Goal: Navigation & Orientation: Understand site structure

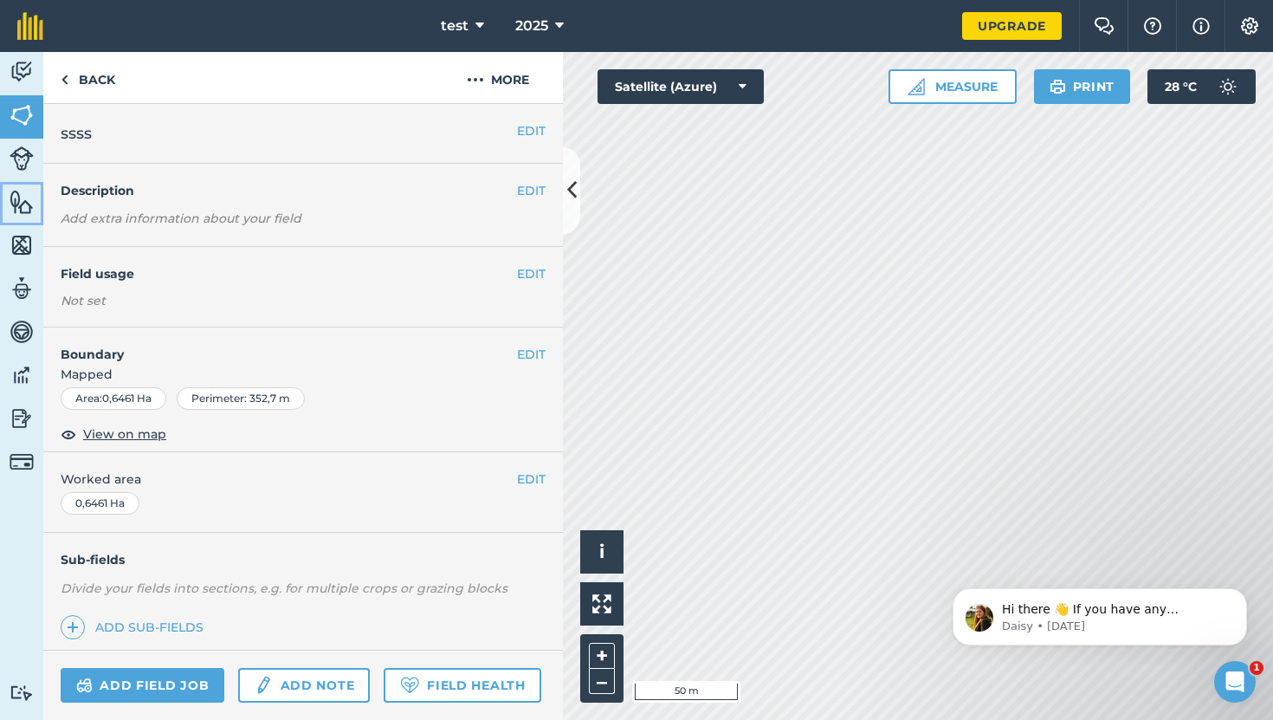
click at [29, 209] on img at bounding box center [22, 202] width 24 height 26
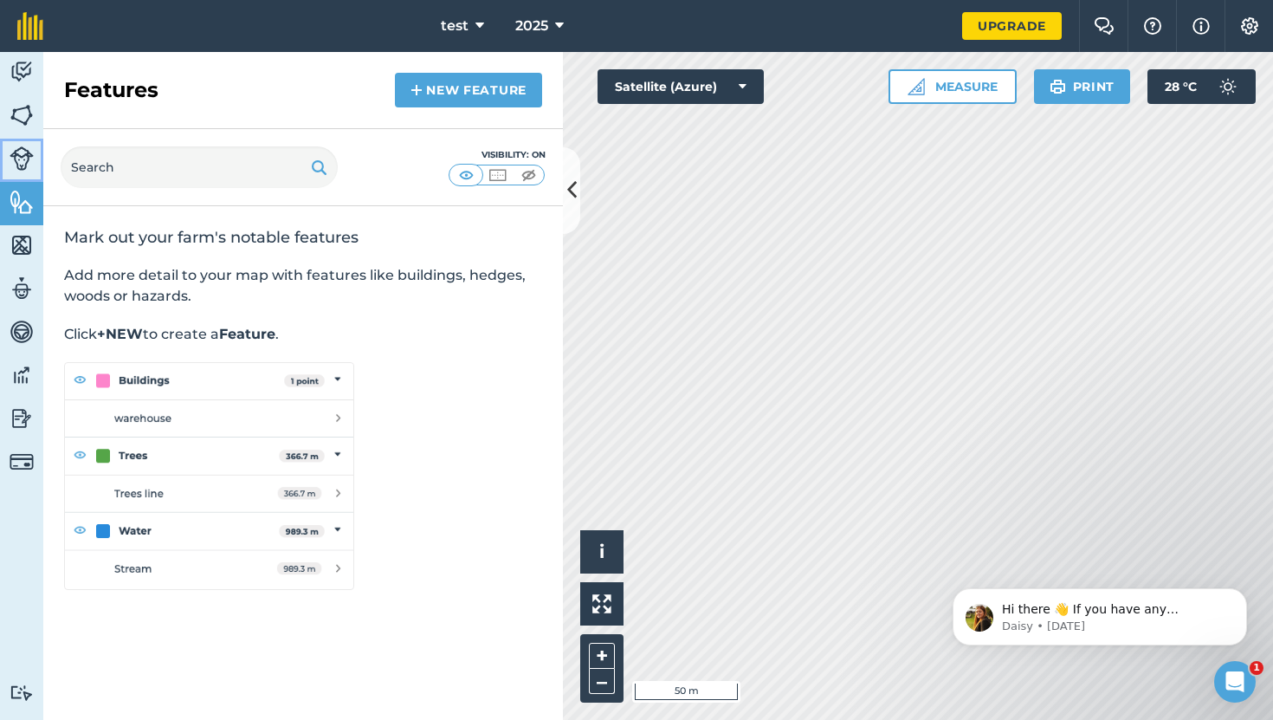
click at [32, 149] on img at bounding box center [22, 158] width 24 height 24
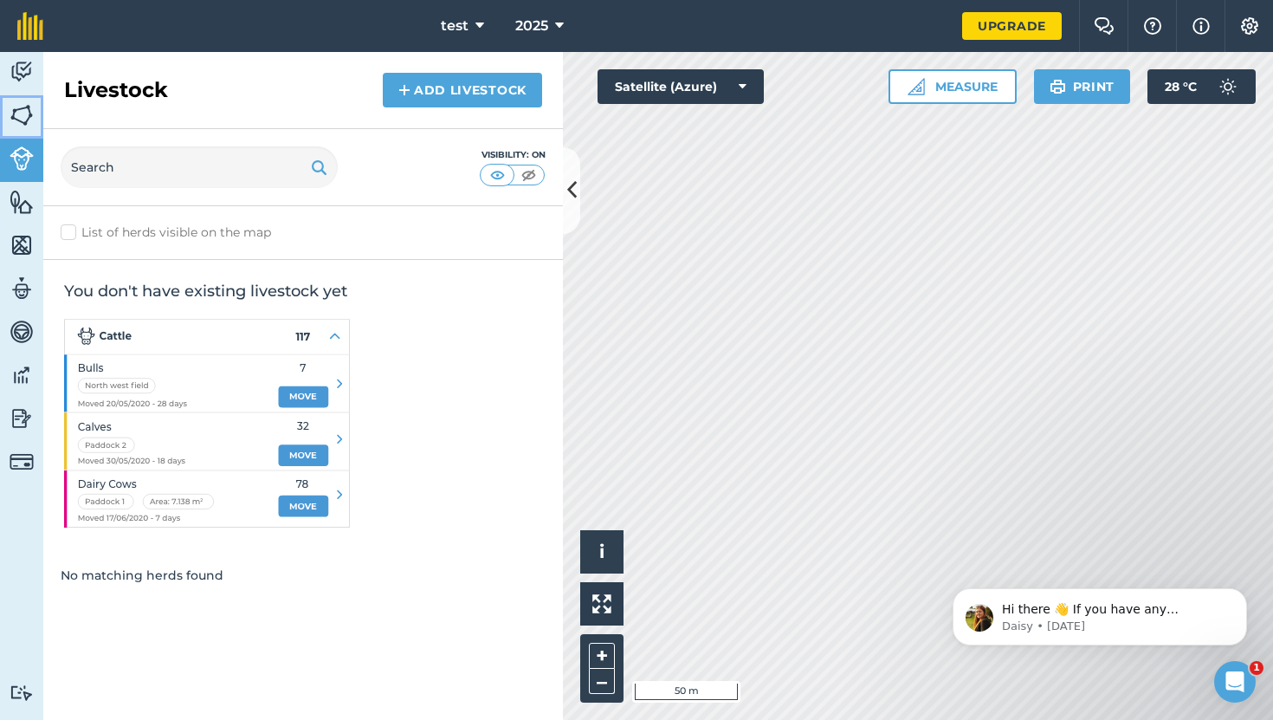
click at [37, 113] on link "Fields" at bounding box center [21, 116] width 43 height 43
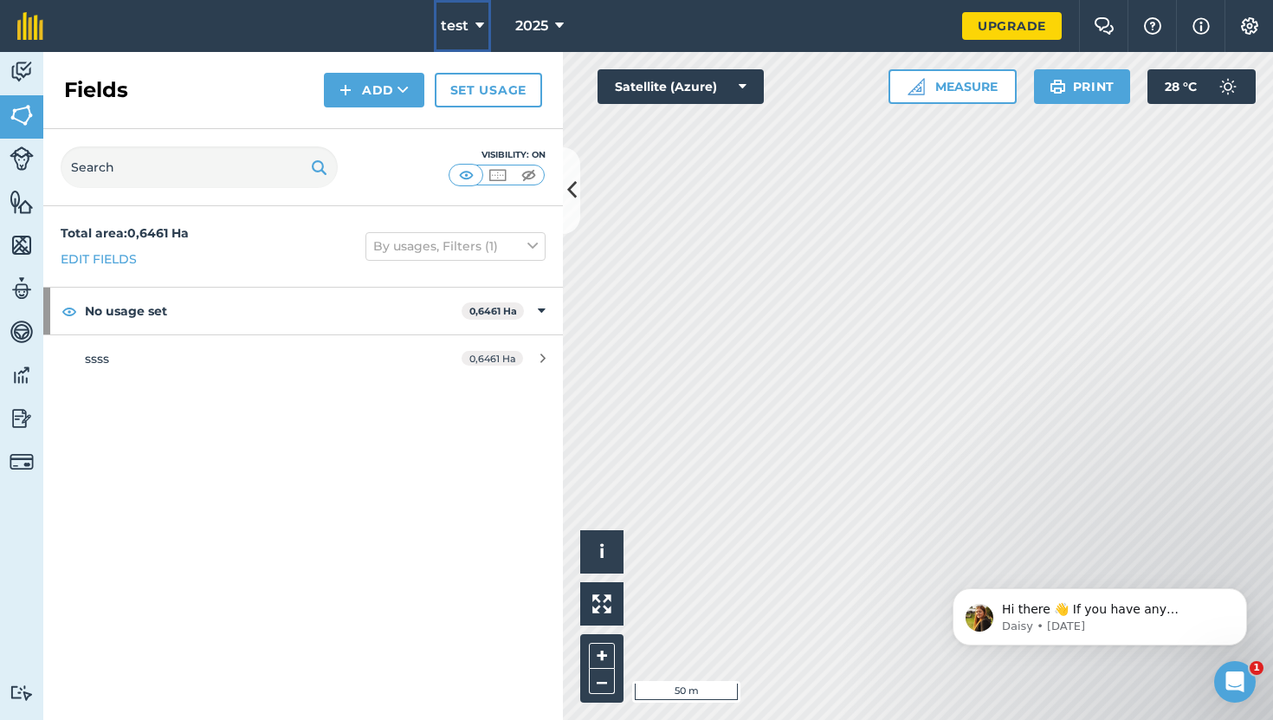
click at [486, 19] on button "test" at bounding box center [462, 26] width 57 height 52
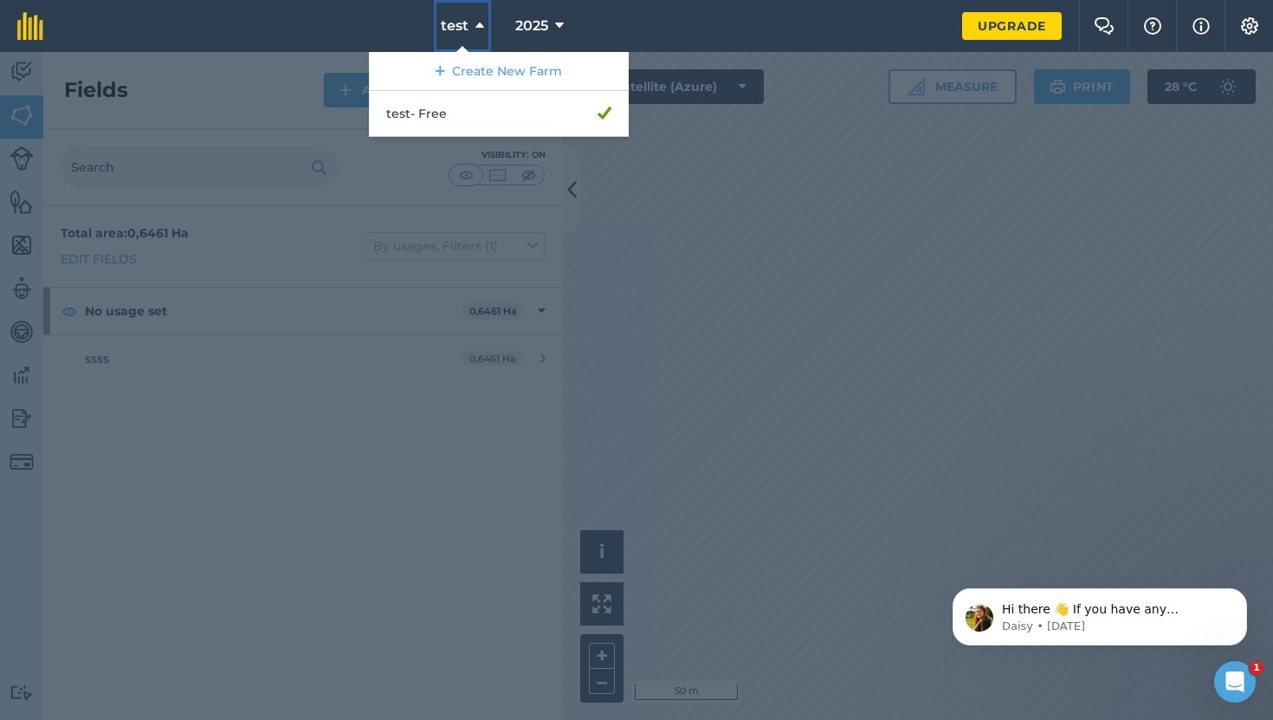
click at [485, 19] on button "test" at bounding box center [462, 26] width 57 height 52
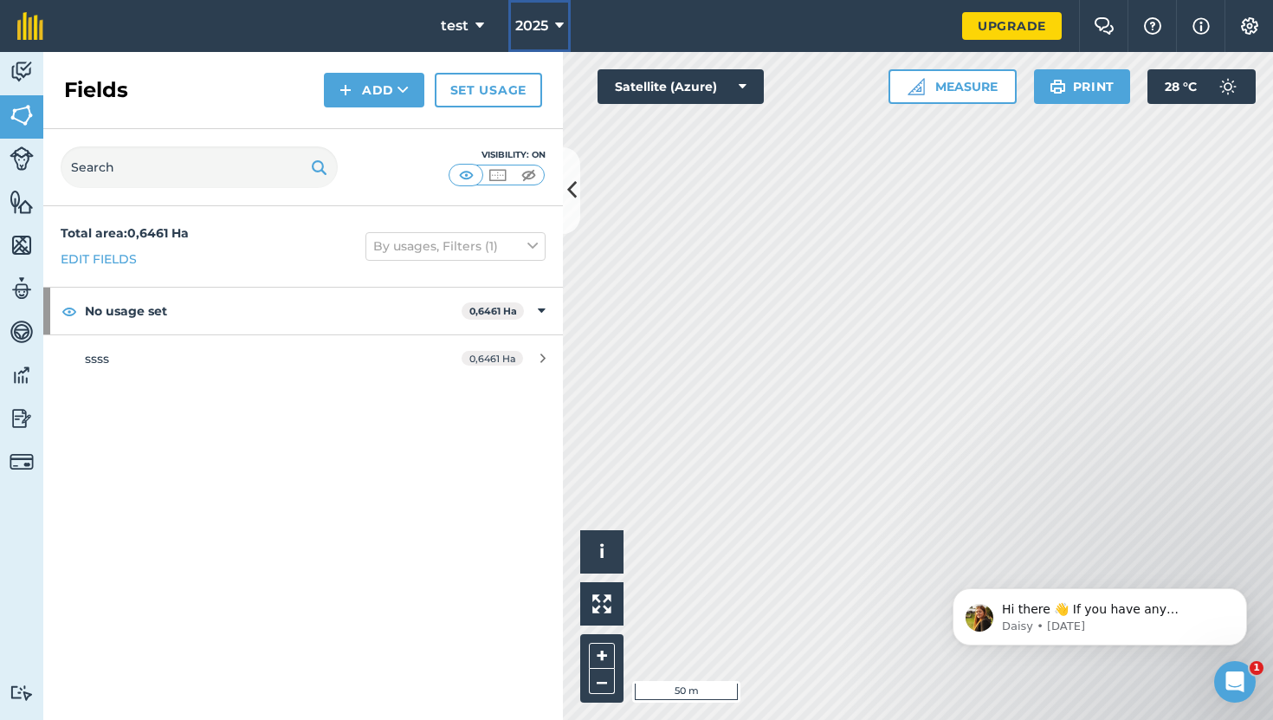
click at [520, 18] on span "2025" at bounding box center [531, 26] width 33 height 21
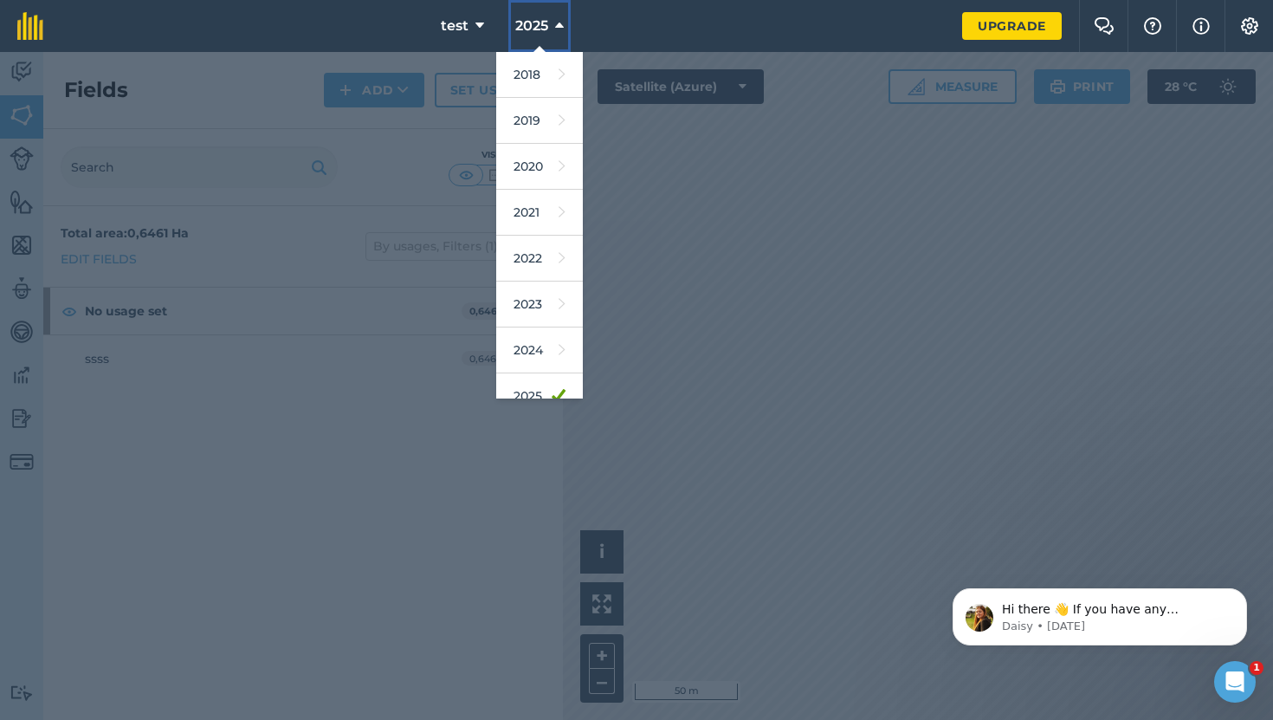
click at [518, 20] on span "2025" at bounding box center [531, 26] width 33 height 21
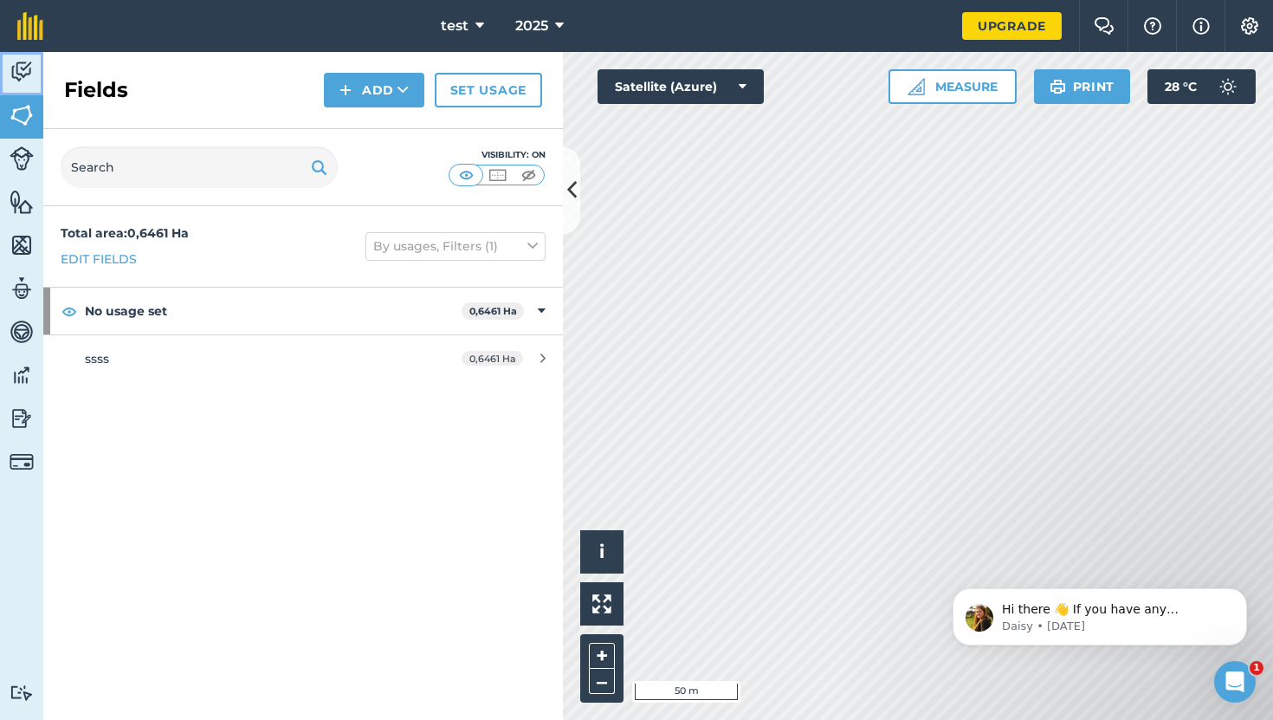
click at [29, 87] on link "Activity" at bounding box center [21, 73] width 43 height 43
